Goal: Task Accomplishment & Management: Use online tool/utility

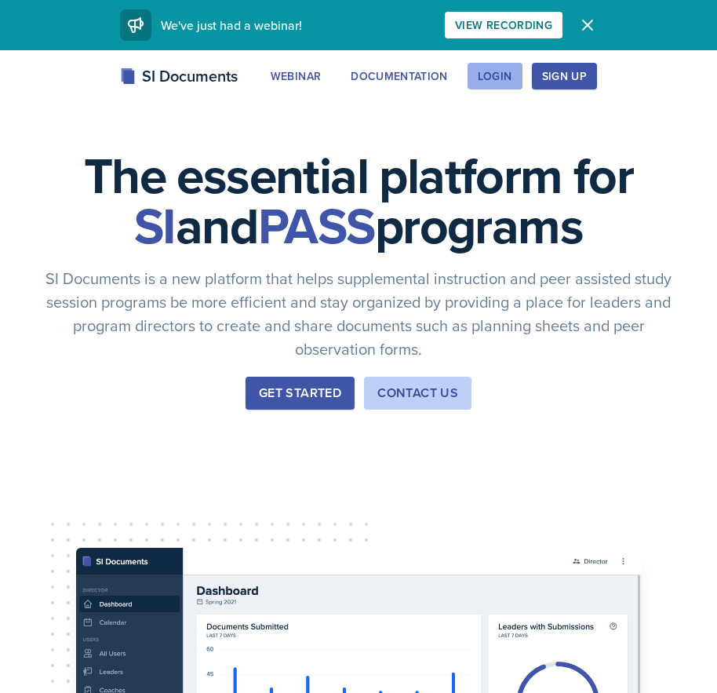
click at [474, 68] on button "Login" at bounding box center [494, 76] width 55 height 27
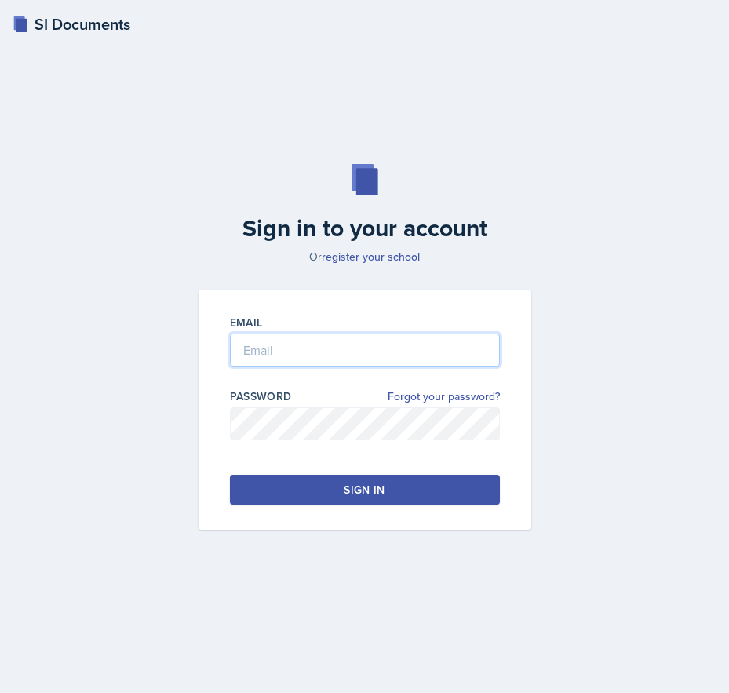
type input "[EMAIL_ADDRESS][DOMAIN_NAME]"
click at [388, 356] on input "[EMAIL_ADDRESS][DOMAIN_NAME]" at bounding box center [365, 349] width 270 height 33
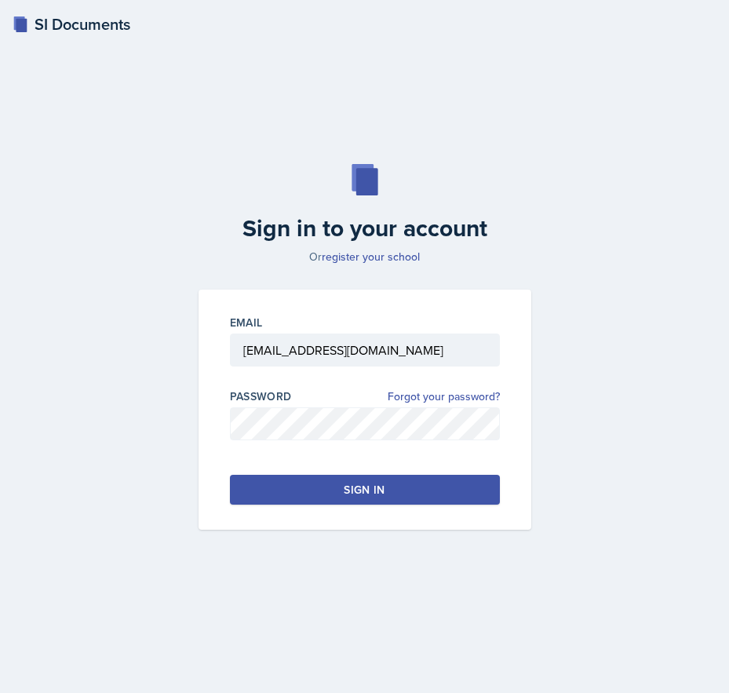
click at [394, 479] on button "Sign in" at bounding box center [365, 490] width 270 height 30
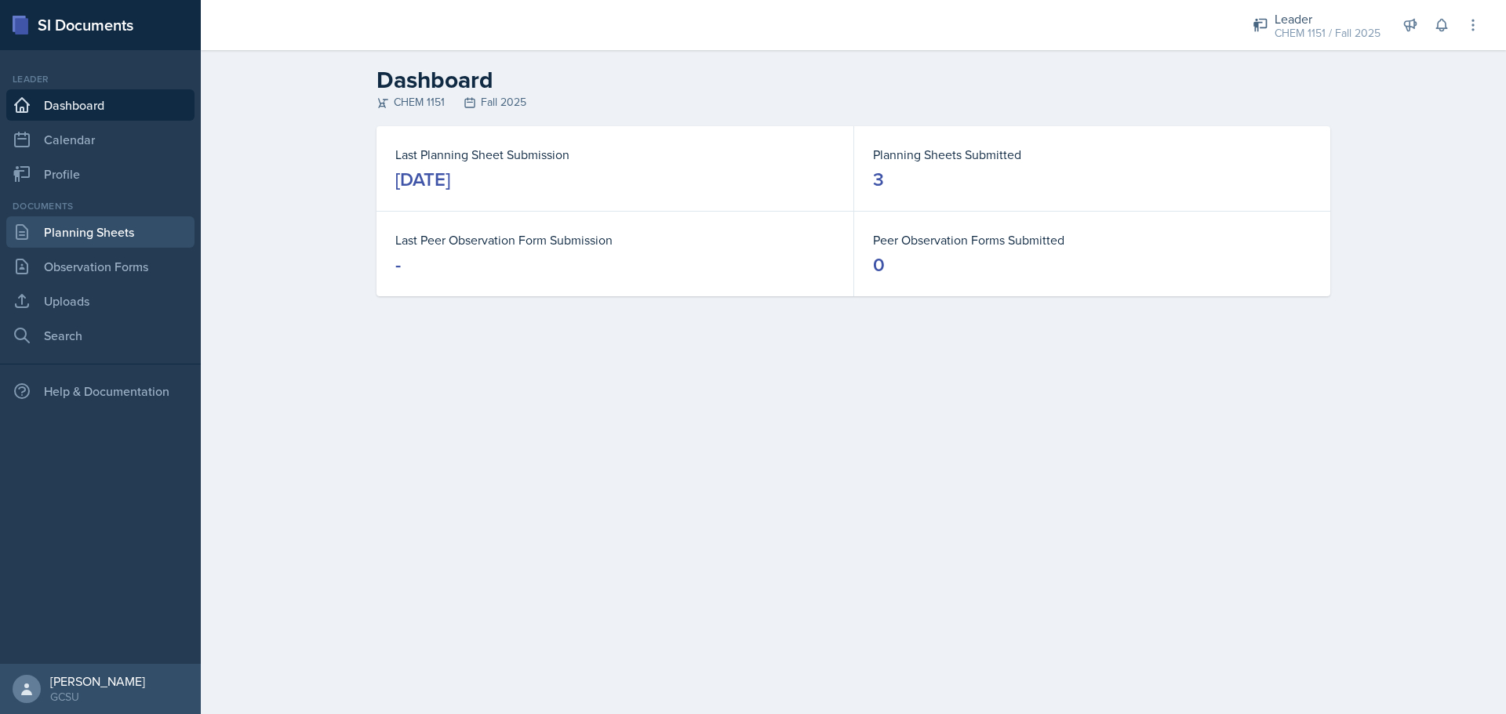
click at [108, 218] on link "Planning Sheets" at bounding box center [100, 231] width 188 height 31
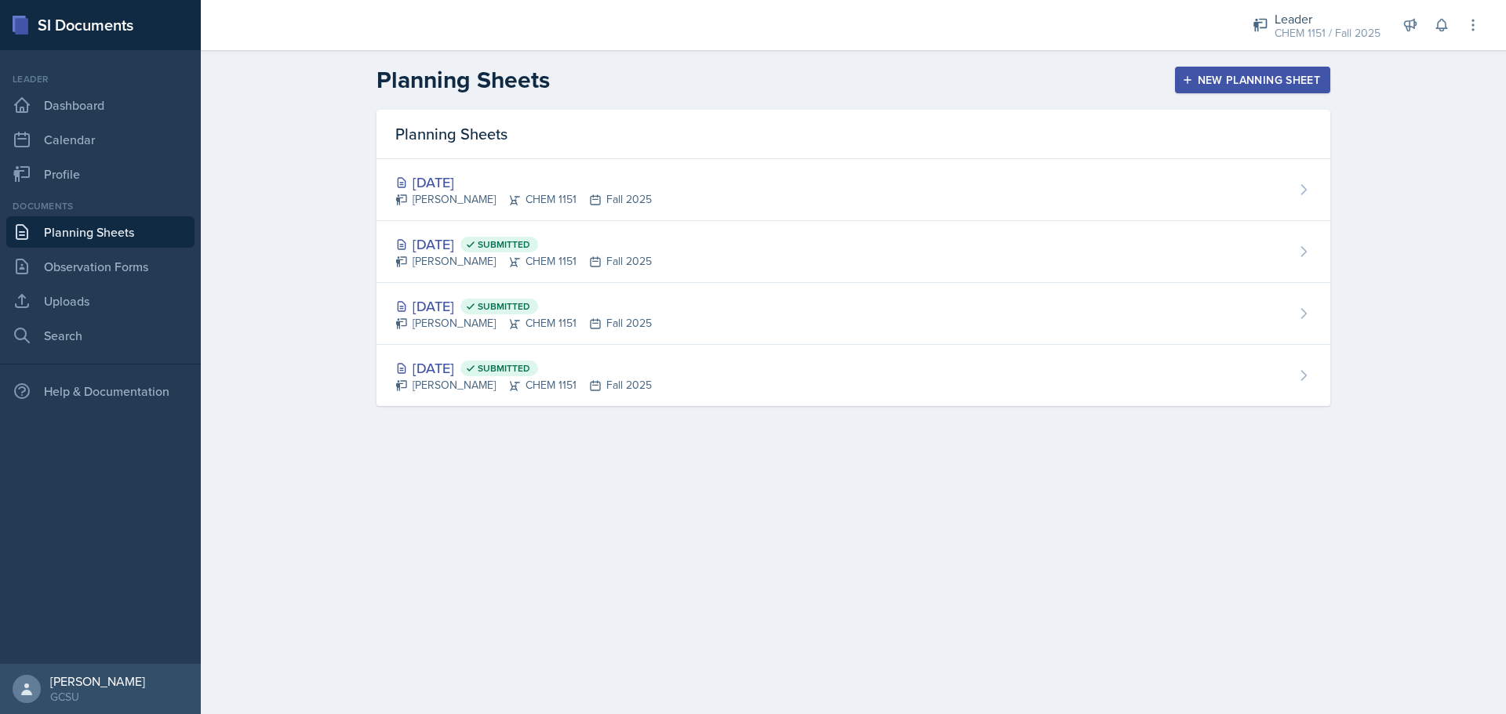
click at [457, 184] on div "[DATE]" at bounding box center [523, 182] width 256 height 21
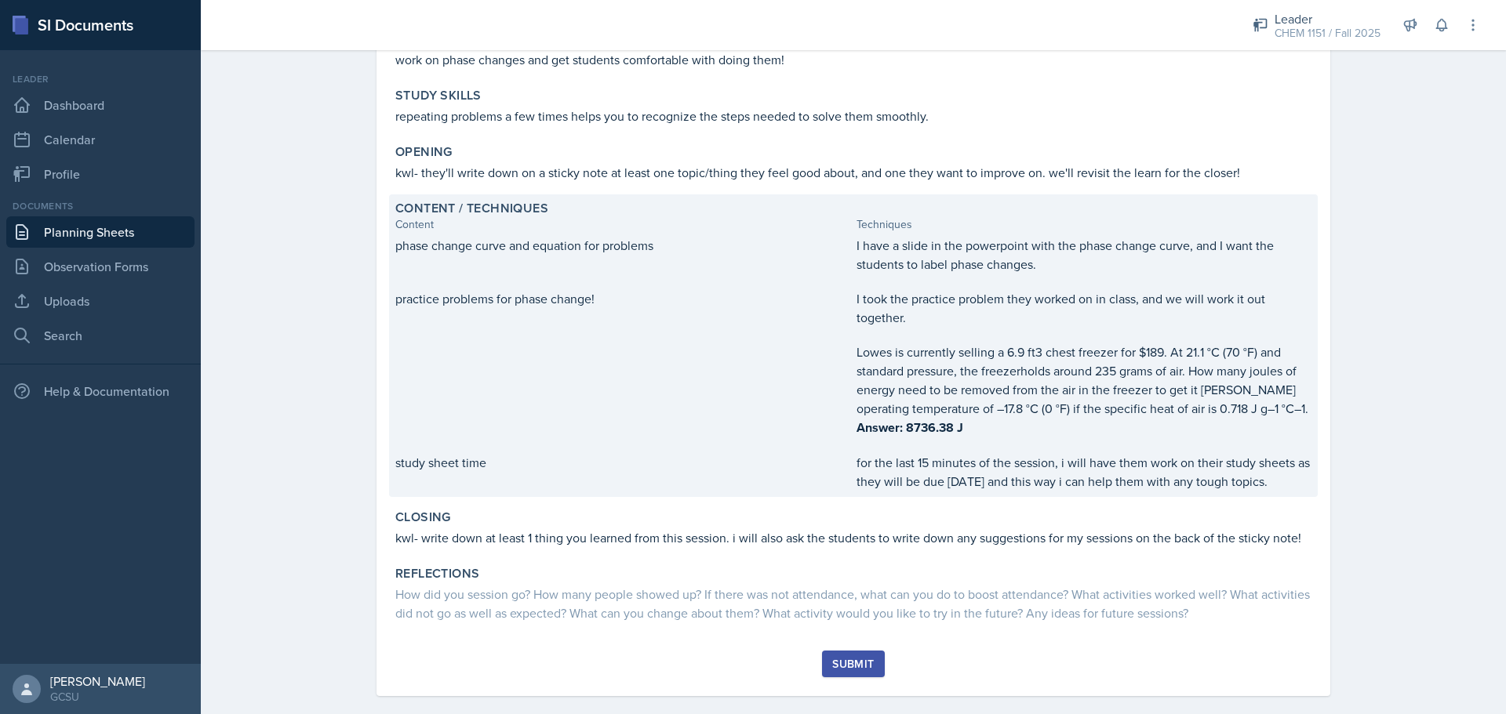
scroll to position [193, 0]
